Goal: Information Seeking & Learning: Learn about a topic

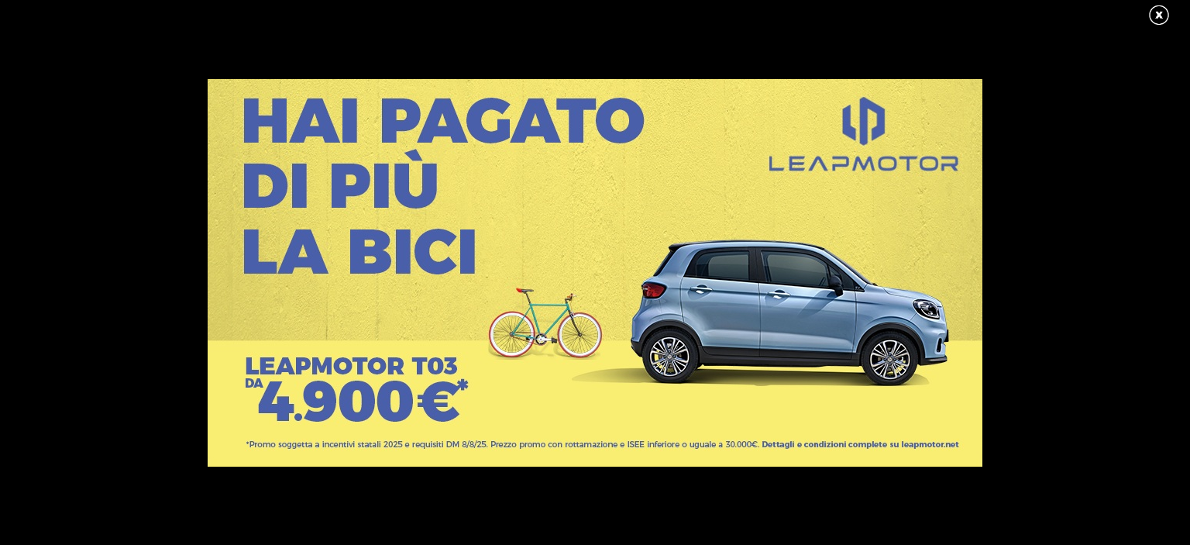
click at [1157, 10] on link at bounding box center [1166, 15] width 39 height 23
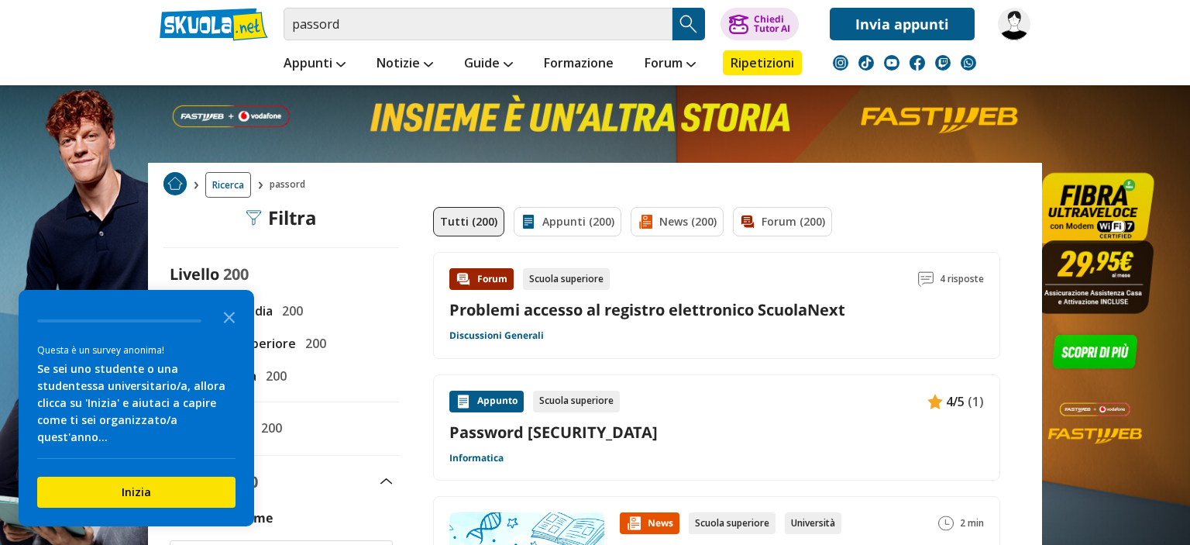
click at [1013, 23] on img at bounding box center [1014, 24] width 33 height 33
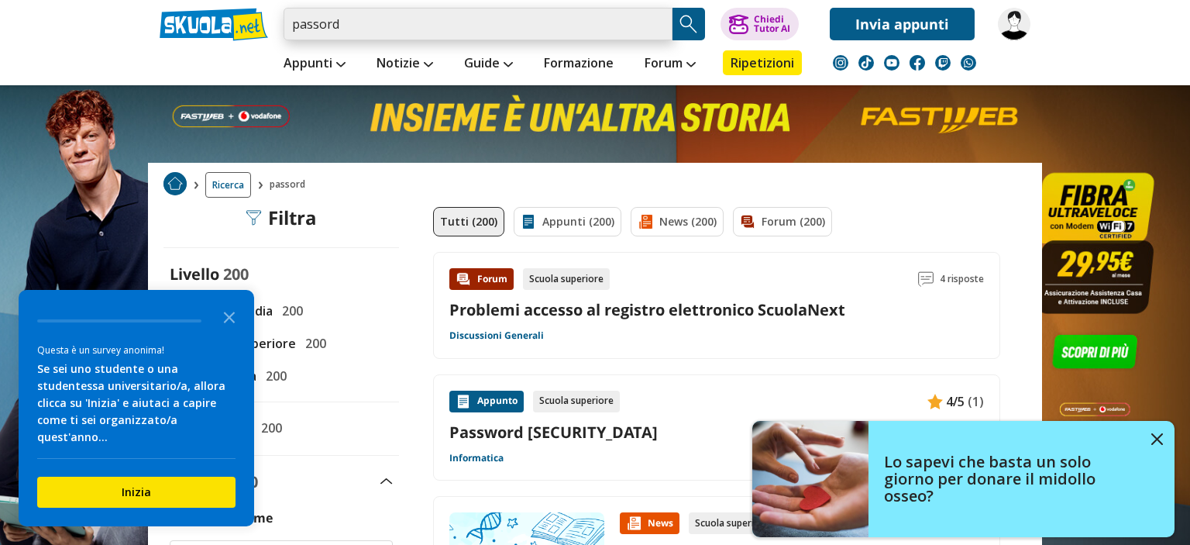
click at [401, 36] on input "passord" at bounding box center [478, 24] width 389 height 33
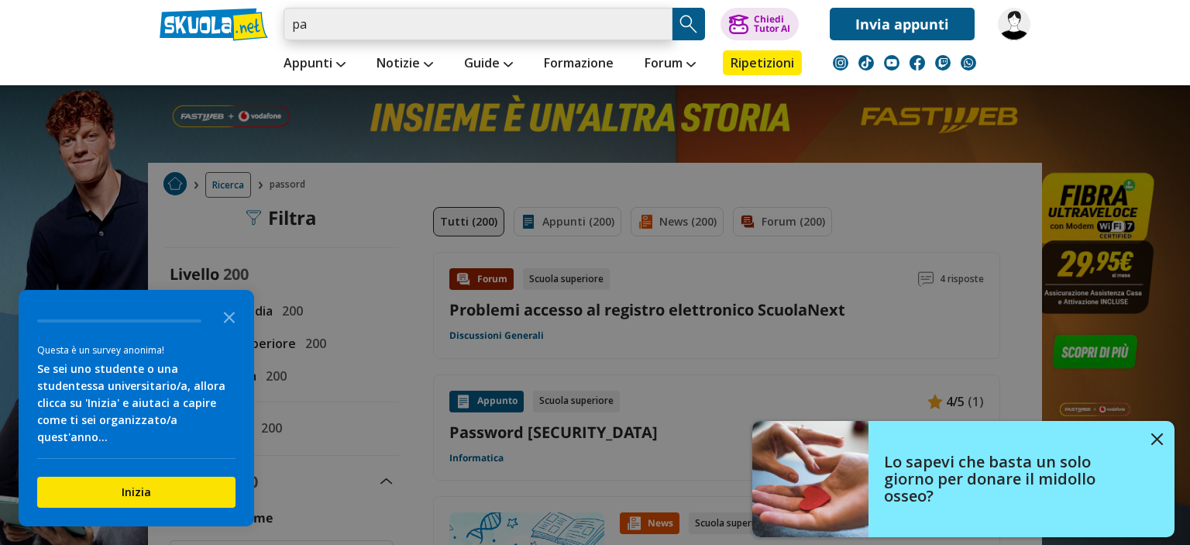
type input "p"
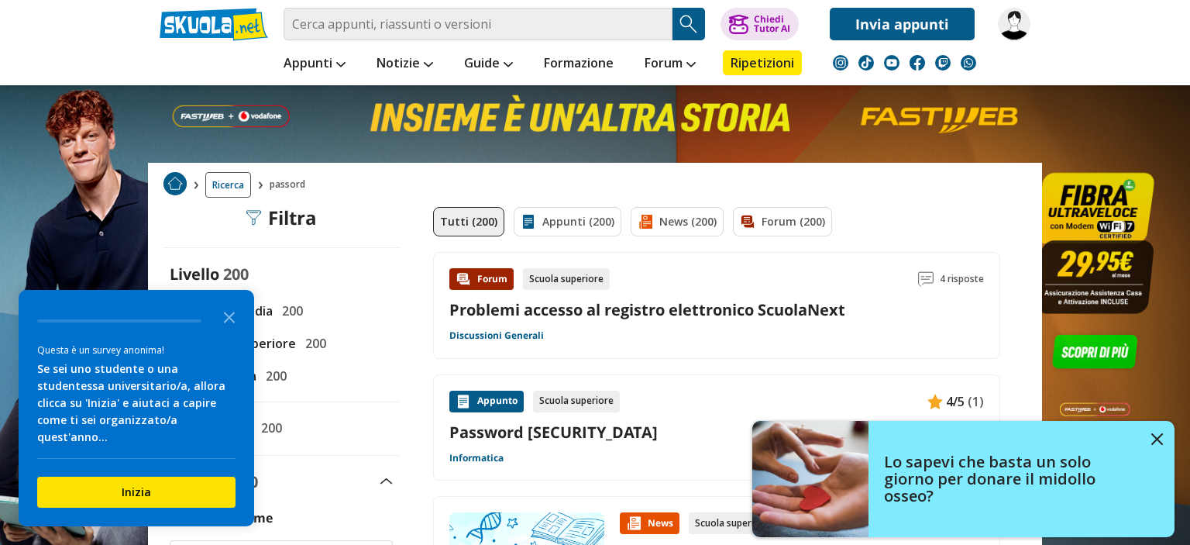
click at [96, 150] on img at bounding box center [70, 283] width 140 height 567
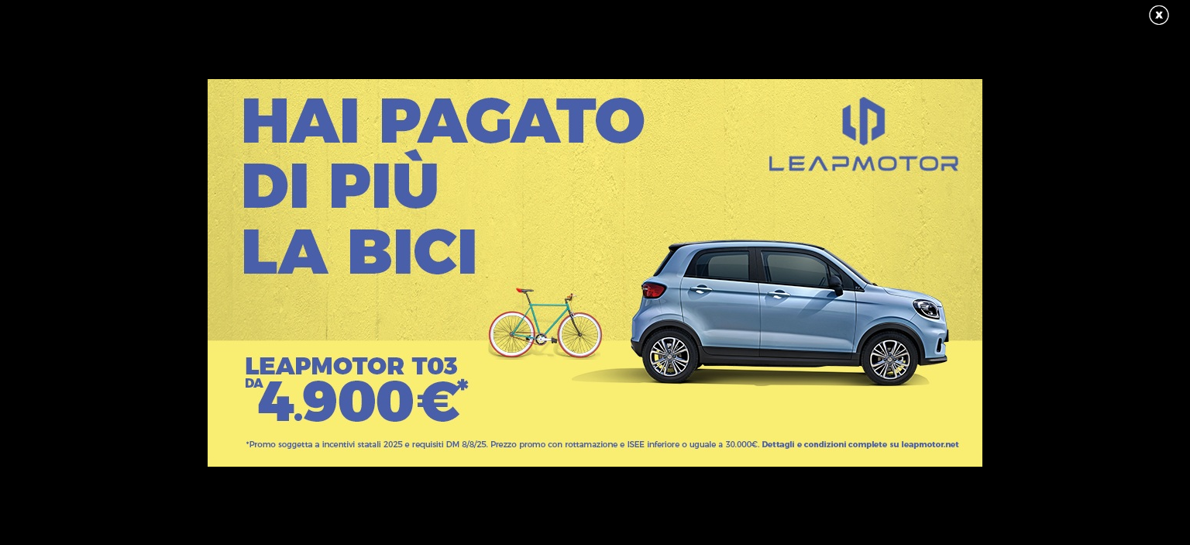
click at [1158, 10] on link at bounding box center [1166, 15] width 39 height 23
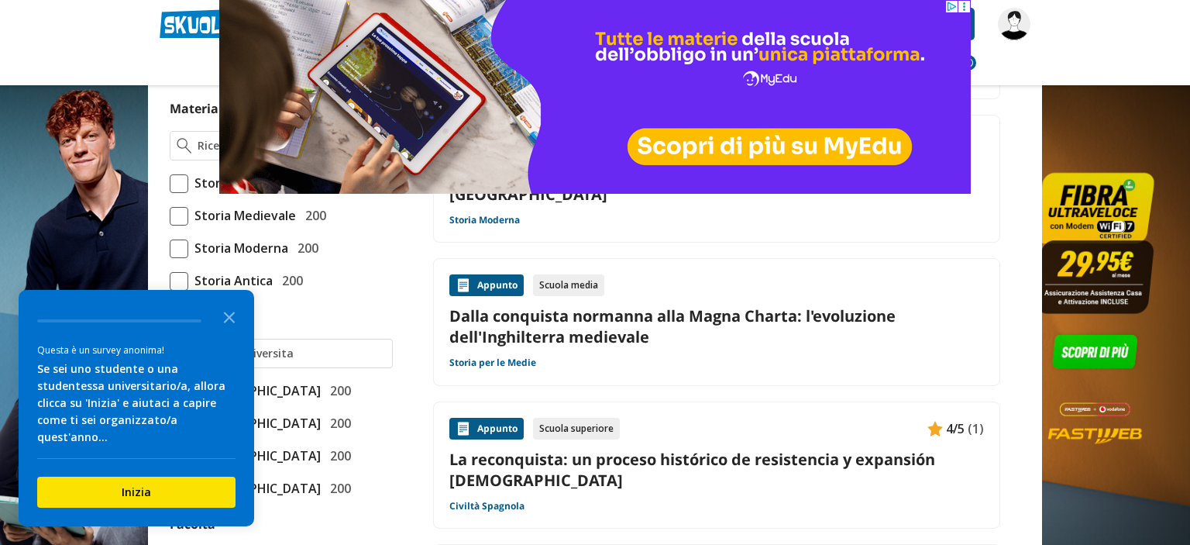
click at [967, 5] on icon at bounding box center [964, 7] width 12 height 12
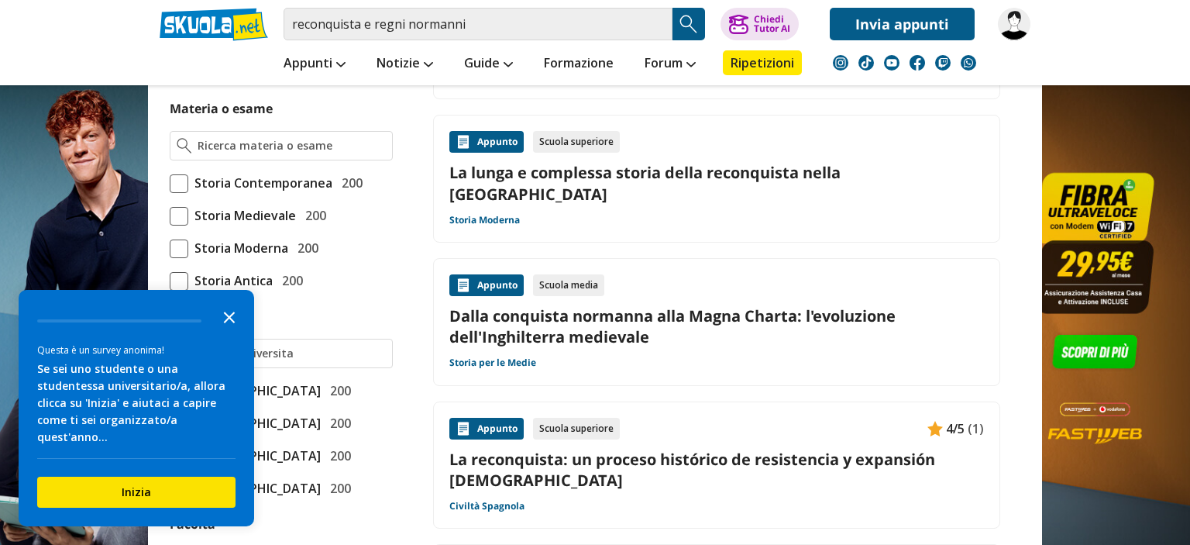
click at [225, 323] on polygon "Close the survey" at bounding box center [230, 317] width 12 height 12
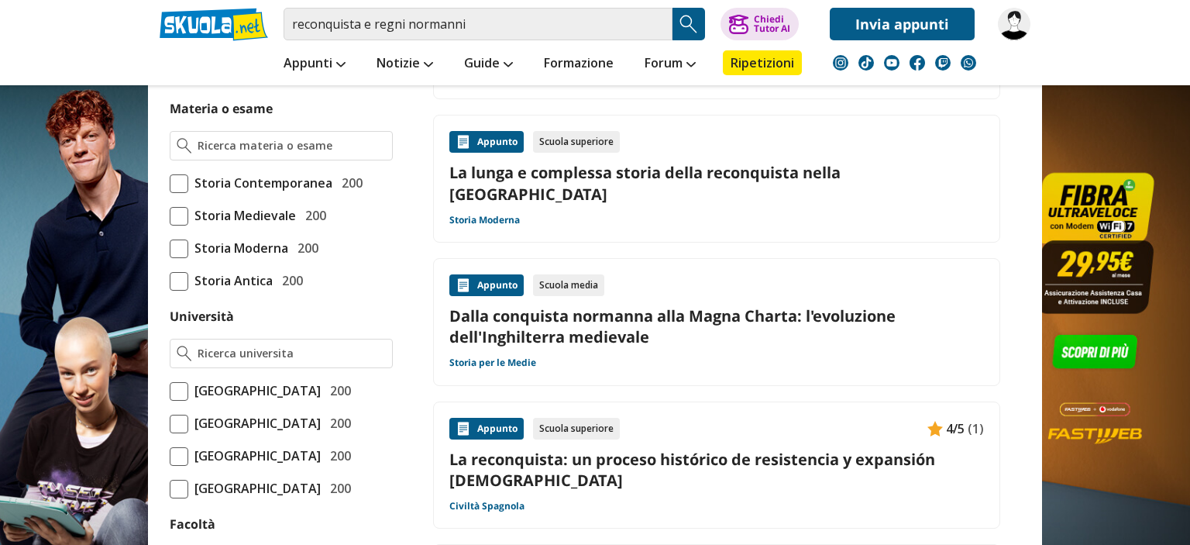
click at [174, 205] on label "Storia Medievale 200" at bounding box center [281, 215] width 223 height 20
click at [170, 215] on input "Storia Medievale 200" at bounding box center [170, 215] width 0 height 0
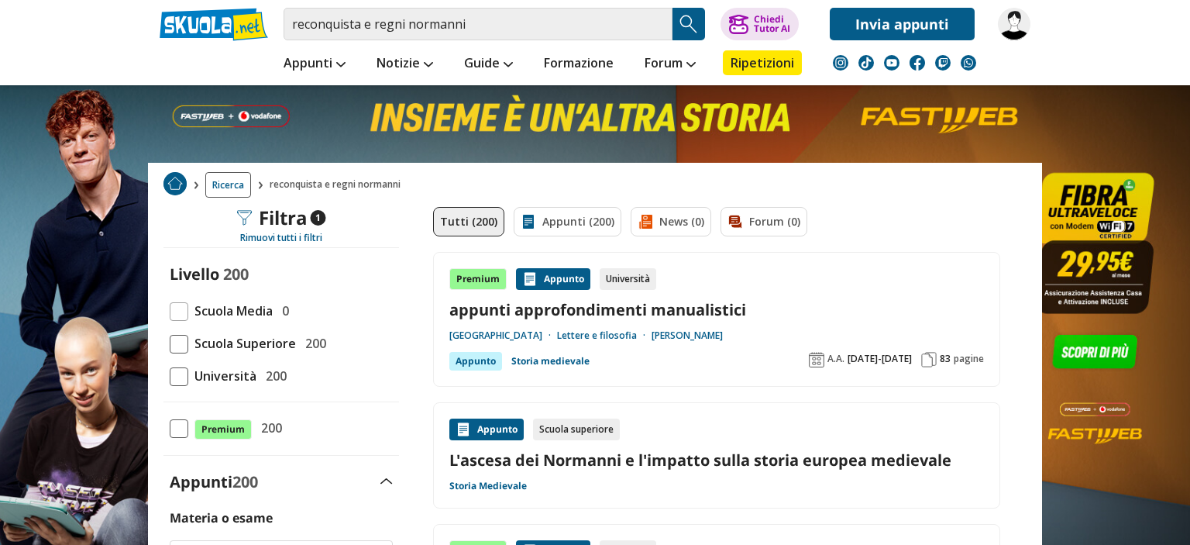
click at [178, 304] on span at bounding box center [179, 311] width 19 height 19
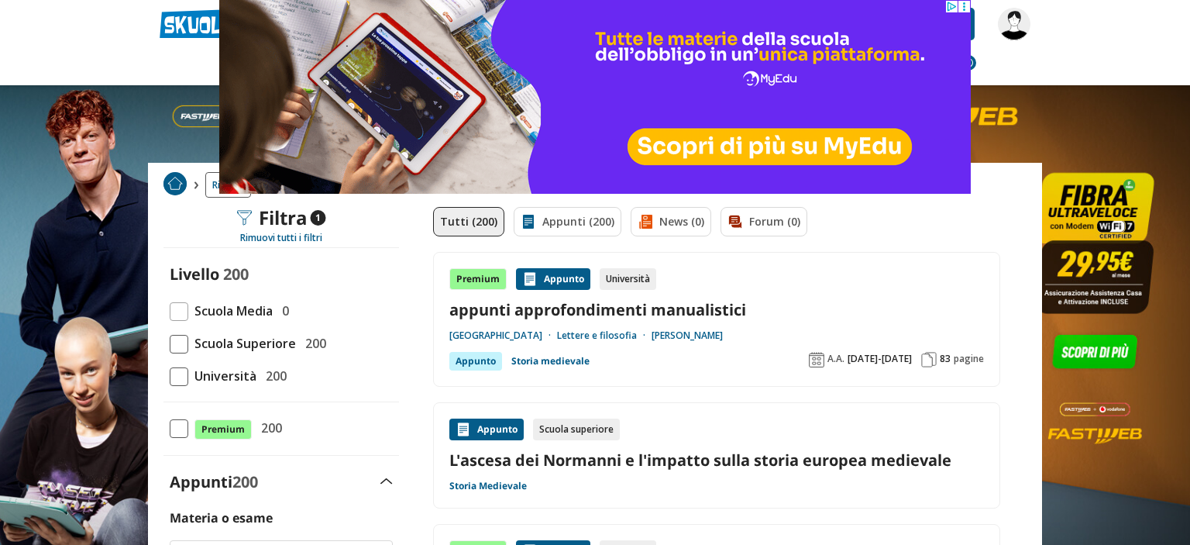
click at [964, 2] on icon at bounding box center [964, 7] width 12 height 12
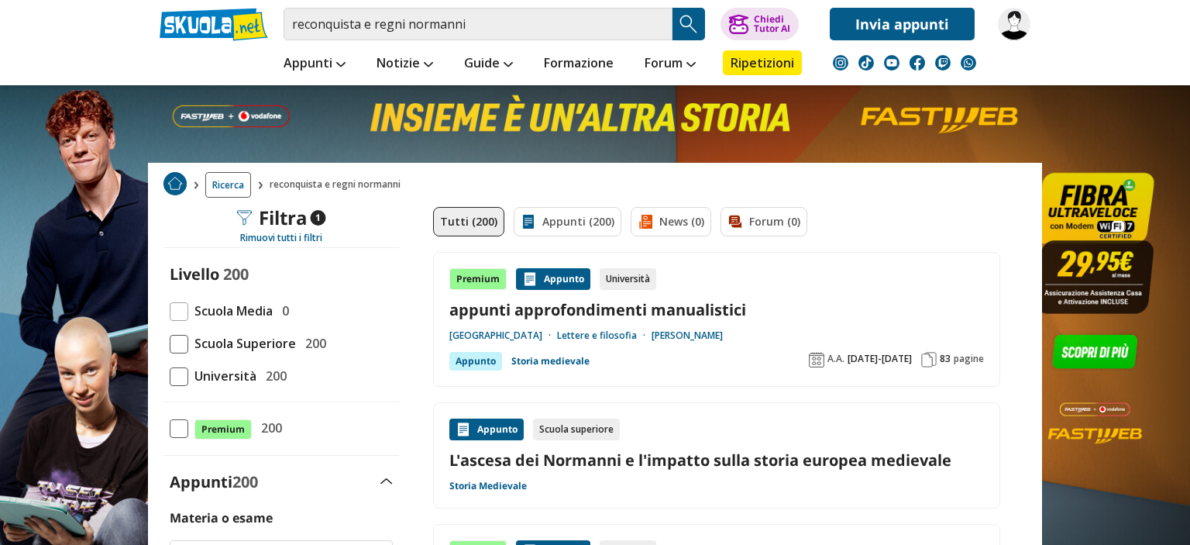
click at [183, 308] on span at bounding box center [179, 311] width 19 height 19
click at [170, 316] on span at bounding box center [179, 311] width 19 height 19
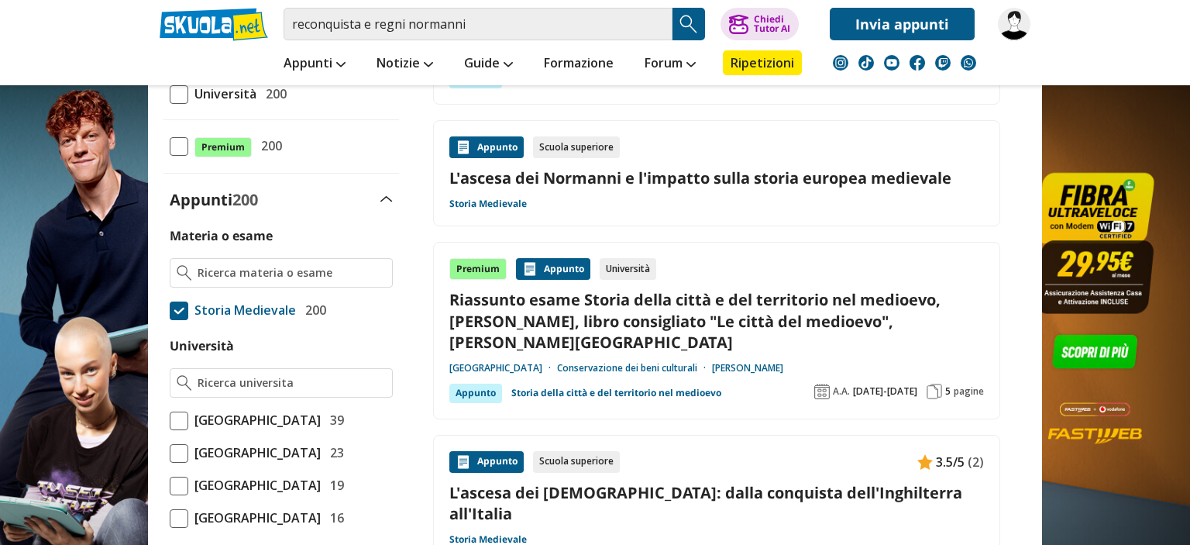
scroll to position [286, 0]
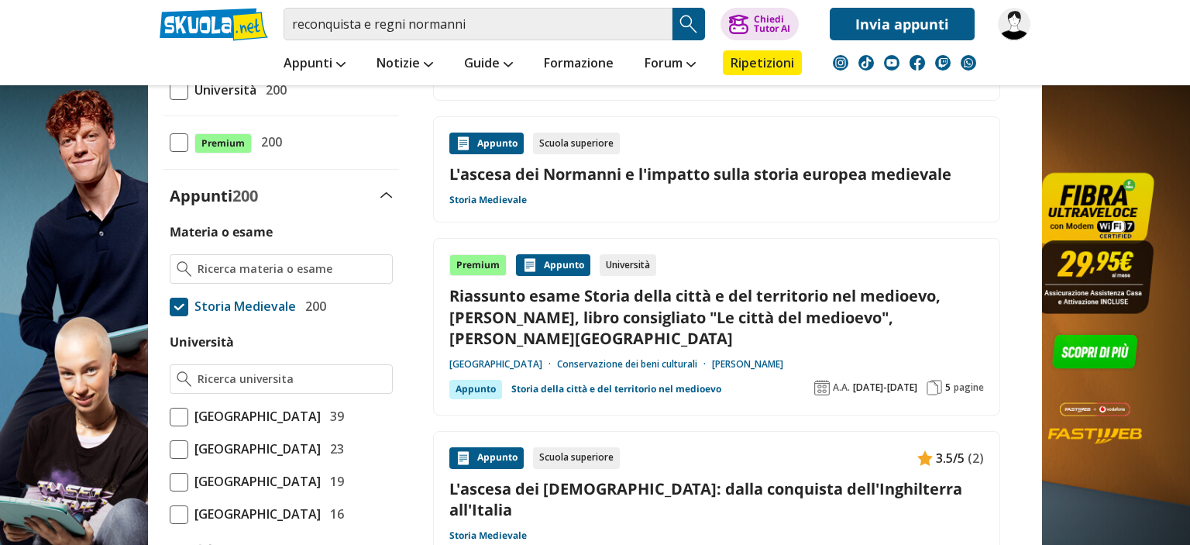
click at [680, 310] on link "Riassunto esame Storia della città e del territorio nel medioevo, [PERSON_NAME]…" at bounding box center [716, 317] width 535 height 64
click at [292, 23] on input "reconquista e regni normanni" at bounding box center [478, 24] width 389 height 33
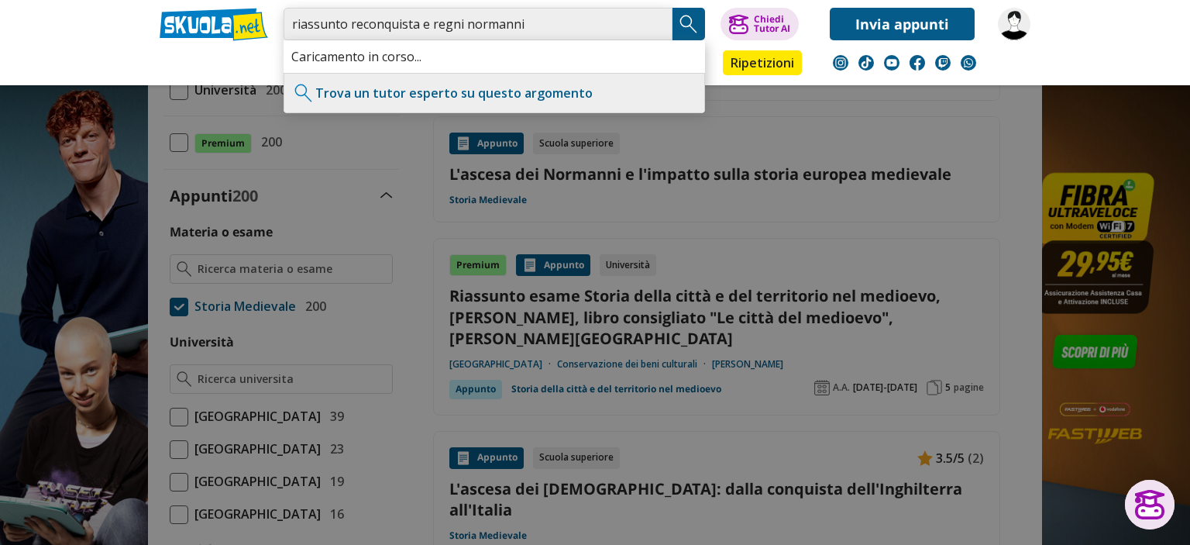
type input "riassunto reconquista e regni normanni"
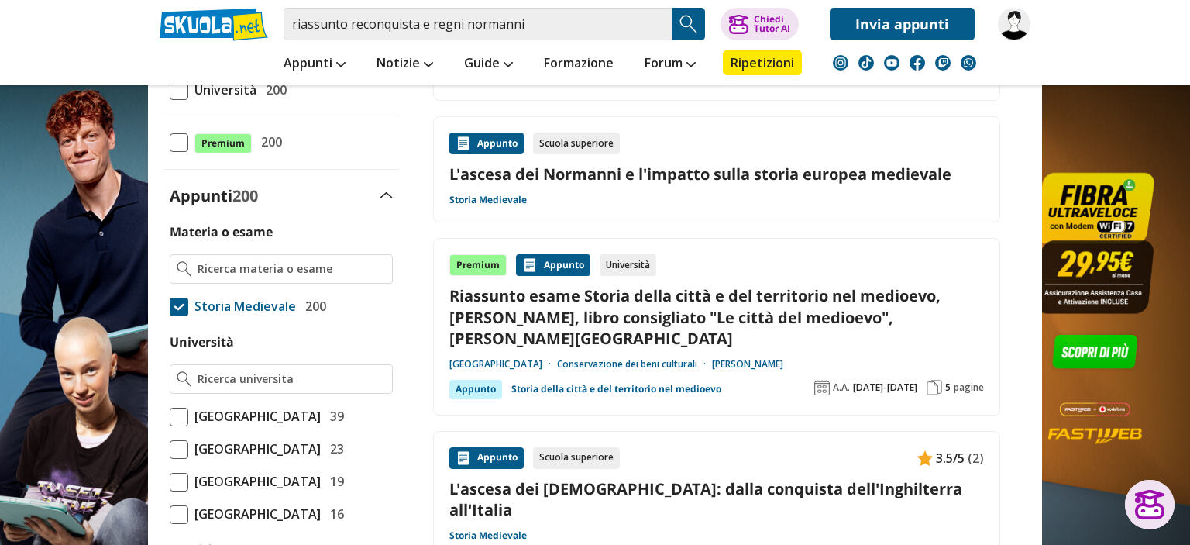
click at [696, 26] on img "Search Button" at bounding box center [688, 23] width 23 height 23
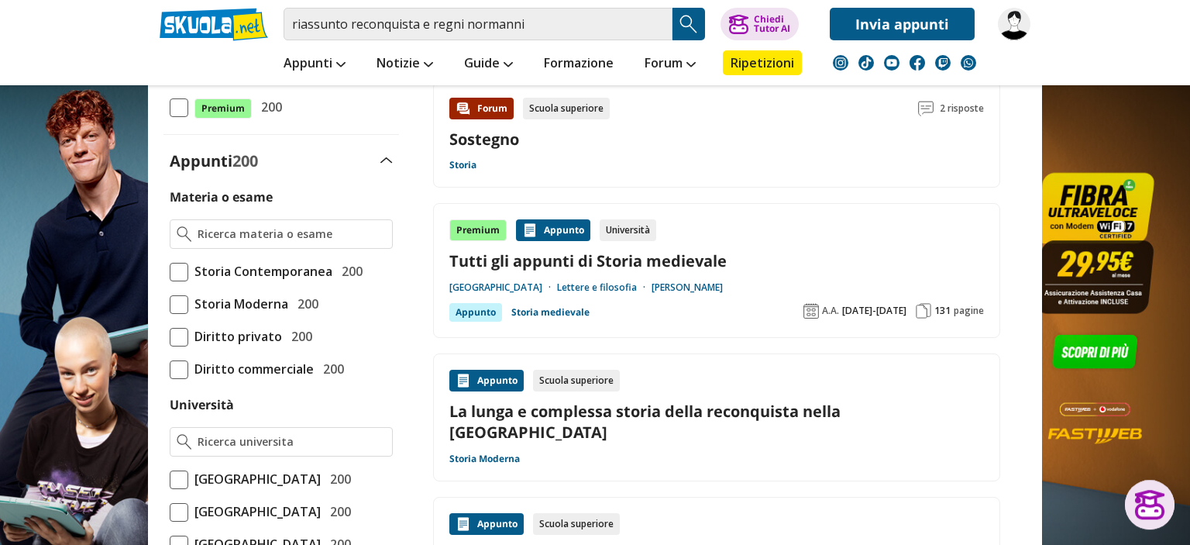
scroll to position [327, 0]
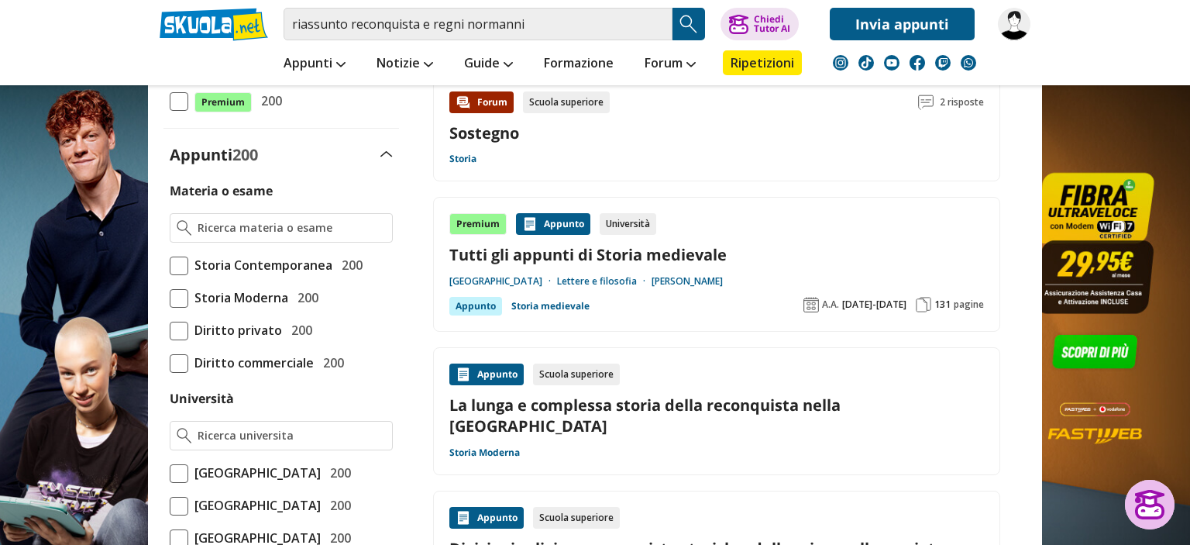
click at [1151, 510] on div at bounding box center [1150, 504] width 30 height 29
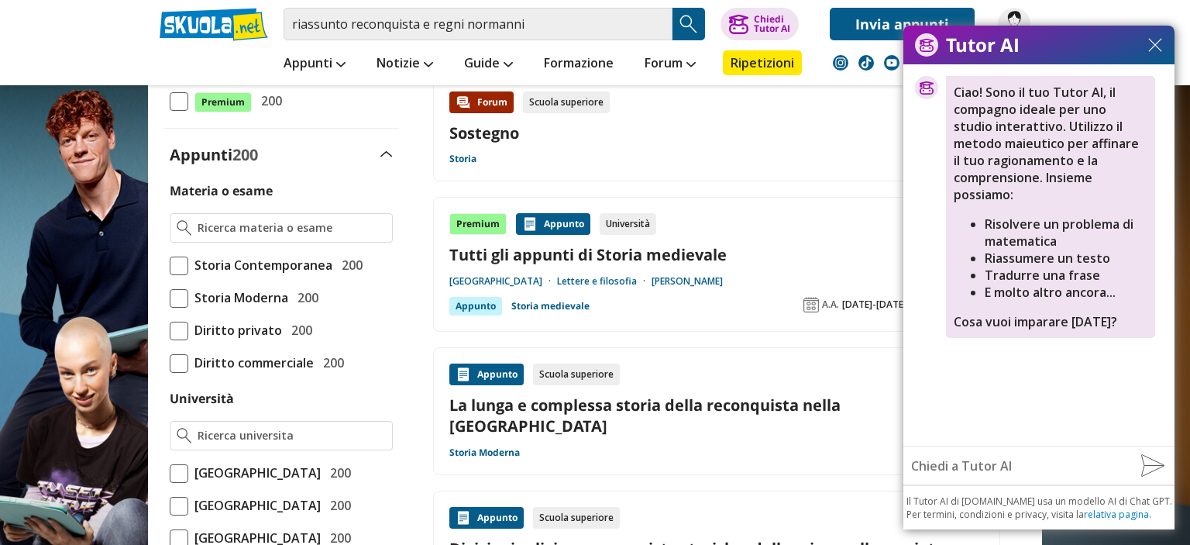
click at [1049, 476] on input "text" at bounding box center [1015, 465] width 225 height 31
type input "ciao"
click at [1157, 456] on img at bounding box center [1152, 465] width 24 height 23
click at [1157, 44] on img at bounding box center [1155, 45] width 14 height 14
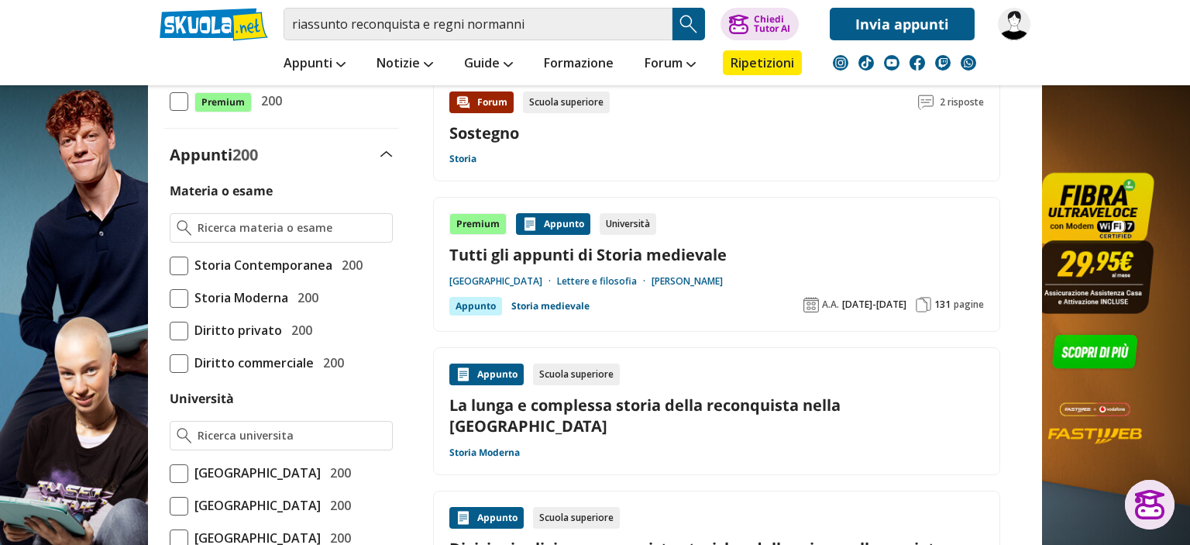
click at [713, 266] on div "Premium Appunto Università Tutti gli appunti di Storia medievale Università deg…" at bounding box center [716, 264] width 535 height 102
